Goal: Use online tool/utility: Utilize a website feature to perform a specific function

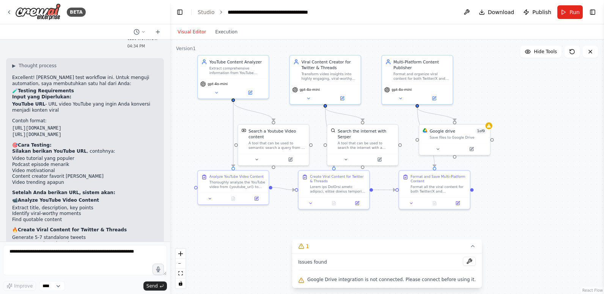
scroll to position [2030, 0]
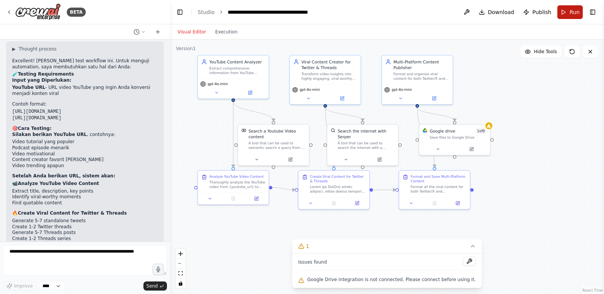
click at [569, 11] on button "Run" at bounding box center [570, 12] width 25 height 14
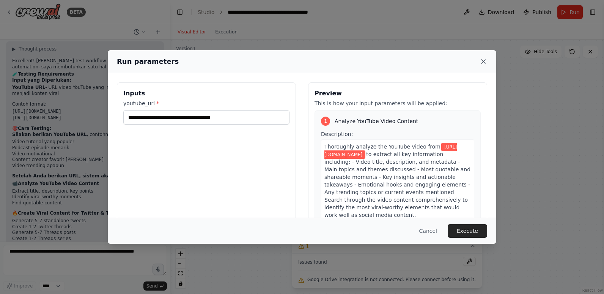
click at [481, 61] on icon at bounding box center [484, 62] width 8 height 8
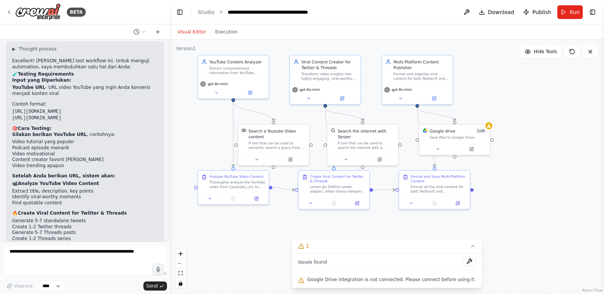
click at [476, 68] on div ".deletable-edge-delete-btn { width: 20px; height: 20px; border: 0px solid #ffff…" at bounding box center [387, 166] width 434 height 254
click at [159, 32] on icon at bounding box center [158, 32] width 6 height 6
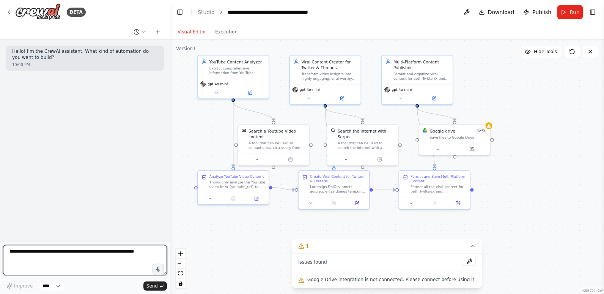
click at [124, 255] on textarea at bounding box center [85, 260] width 164 height 30
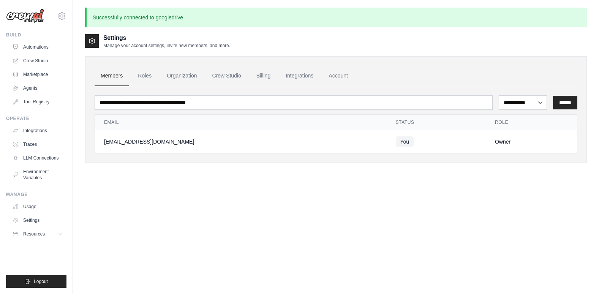
click at [276, 213] on div "**********" at bounding box center [335, 180] width 501 height 294
